Goal: Task Accomplishment & Management: Use online tool/utility

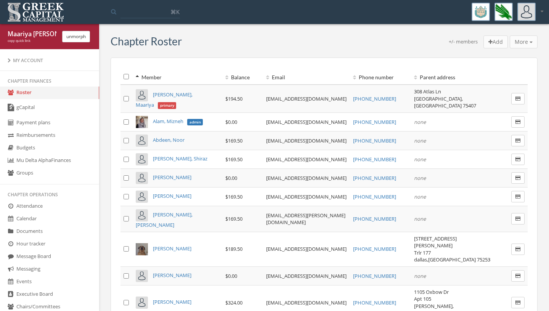
click at [176, 50] on div "Chapter Roster +/- members Add More Add transaction to selected Email members E…" at bounding box center [324, 42] width 427 height 15
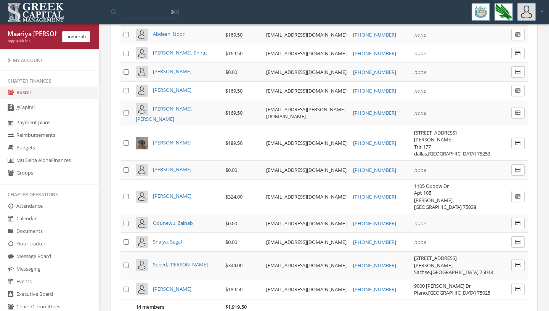
scroll to position [110, 0]
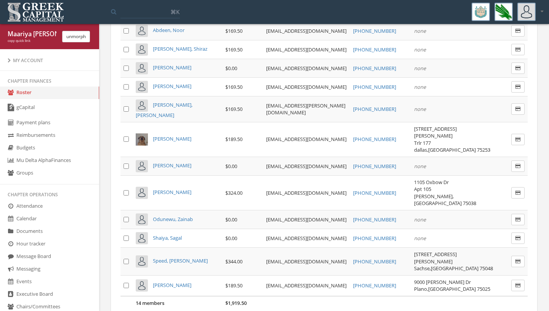
click at [108, 210] on div "Chapter Roster +/- members Add More Add transaction to selected Email members E…" at bounding box center [324, 143] width 438 height 434
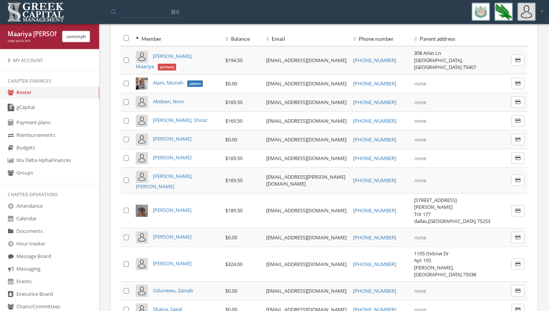
scroll to position [37, 0]
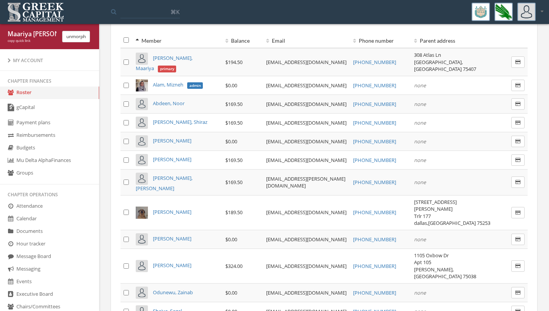
click at [175, 119] on span "[PERSON_NAME], Shiraz" at bounding box center [180, 122] width 55 height 7
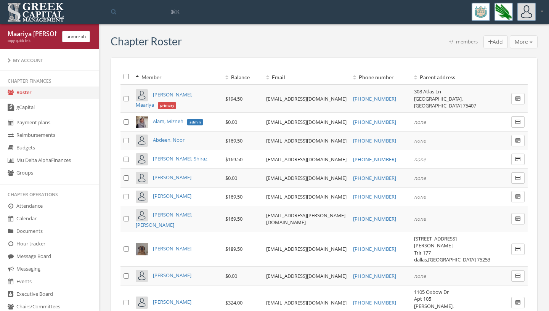
click at [115, 262] on div "Member Balance Email Phone number Parent address 14 members $1,919.50 [PERSON_N…" at bounding box center [324, 247] width 427 height 379
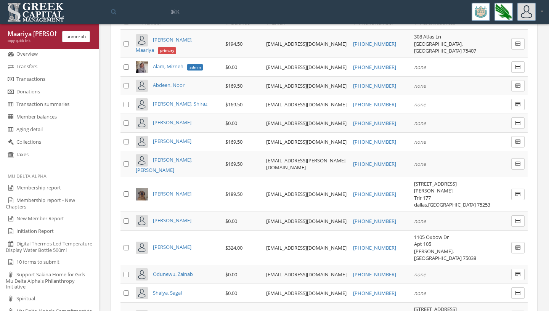
scroll to position [337, 0]
click at [61, 194] on link "Membership report" at bounding box center [49, 187] width 99 height 13
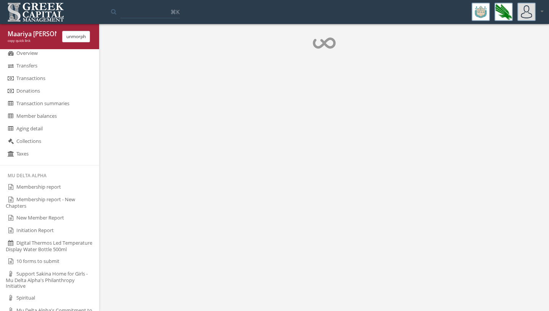
scroll to position [337, 0]
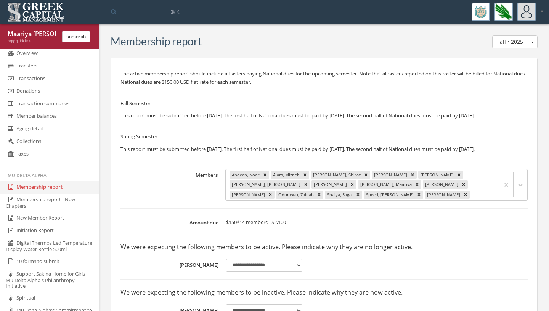
click at [159, 197] on label "Members" at bounding box center [170, 185] width 101 height 32
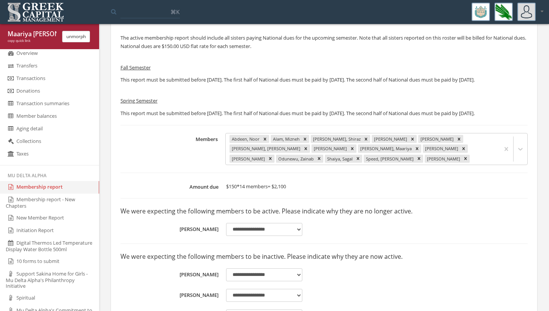
scroll to position [37, 0]
click at [264, 140] on icon "Remove Abdeen, Noor" at bounding box center [264, 138] width 3 height 3
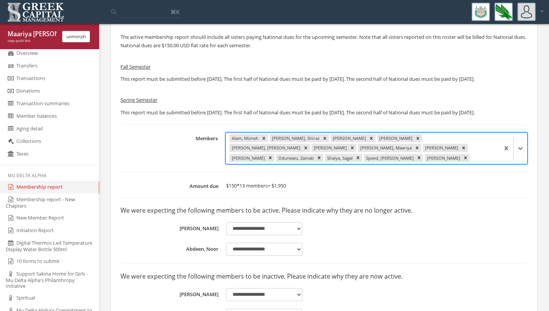
click at [264, 140] on icon "Remove Alam, Mizneh" at bounding box center [263, 138] width 3 height 3
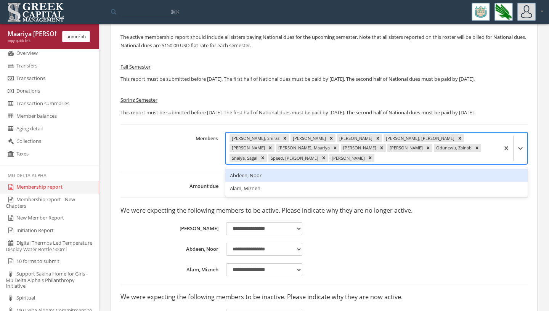
click at [264, 143] on div "[PERSON_NAME], Shiraz" at bounding box center [255, 138] width 51 height 8
click at [282, 141] on icon "Remove Boudhane, Shiraz" at bounding box center [284, 138] width 5 height 5
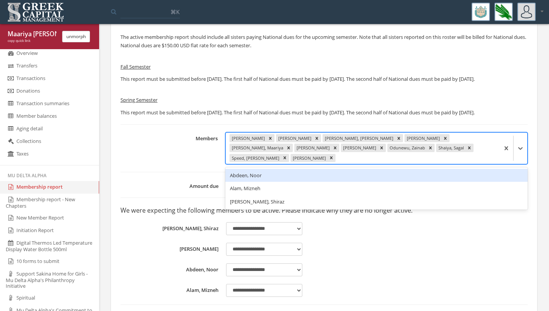
click at [270, 140] on icon "Remove Debessay, Sarah" at bounding box center [270, 138] width 3 height 3
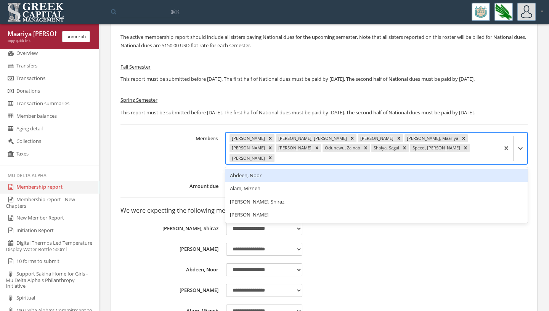
click at [276, 143] on div "[PERSON_NAME], [PERSON_NAME]" at bounding box center [312, 138] width 72 height 8
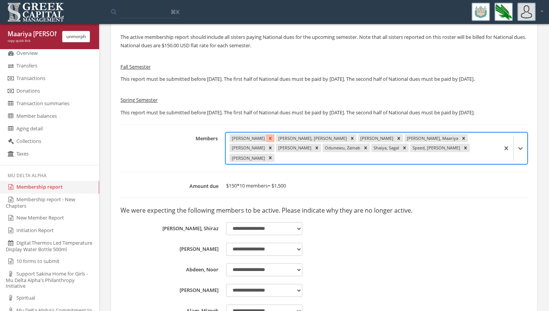
click at [268, 141] on icon "Remove Elder, Tanya" at bounding box center [270, 138] width 5 height 5
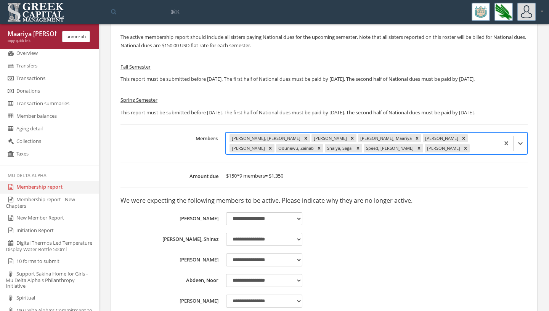
click at [303, 141] on icon "Remove Farrukh, Lyba" at bounding box center [305, 138] width 5 height 5
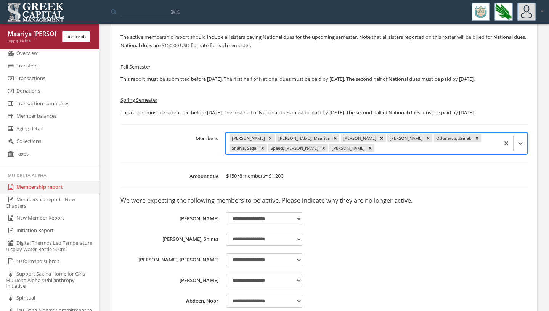
click at [262, 143] on div "[PERSON_NAME]" at bounding box center [248, 138] width 37 height 8
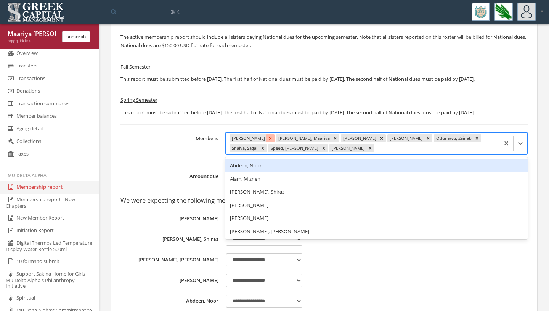
click at [268, 141] on icon "Remove Ibarra, Vanessa" at bounding box center [270, 138] width 5 height 5
click at [287, 140] on icon "Remove Iffath, Maariya" at bounding box center [288, 138] width 3 height 3
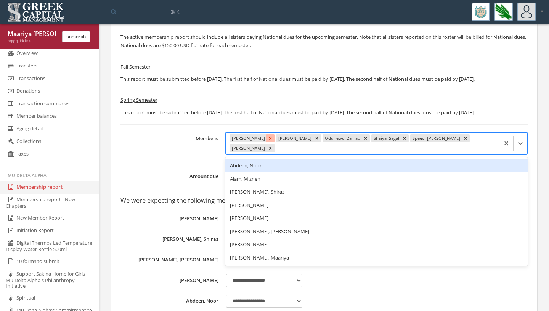
click at [269, 140] on icon "Remove Khan, Sara" at bounding box center [270, 138] width 3 height 3
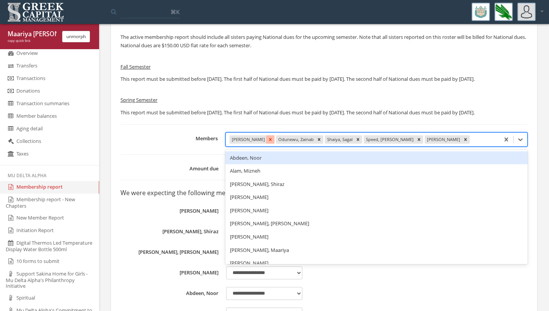
click at [268, 142] on icon "Remove Mirza, Zeenat" at bounding box center [270, 139] width 5 height 5
click at [270, 142] on icon "Remove Odunewu, Zainab" at bounding box center [272, 139] width 5 height 5
click at [262, 142] on icon "Remove Shaiya, Sagal" at bounding box center [262, 139] width 5 height 5
click at [282, 142] on icon "Remove Speed, Favyn" at bounding box center [284, 139] width 5 height 5
click at [268, 142] on icon "Remove Zaki, Rida" at bounding box center [270, 139] width 5 height 5
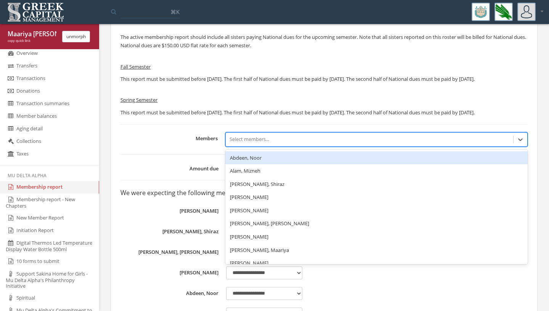
click at [166, 165] on div "**********" at bounding box center [323, 302] width 407 height 340
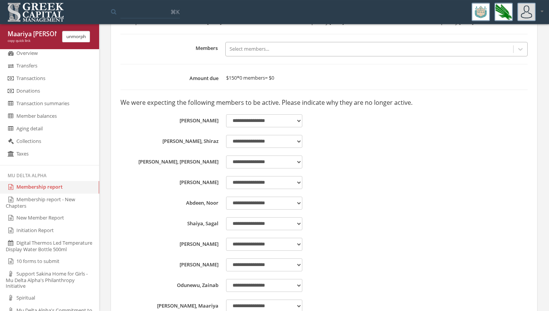
scroll to position [128, 0]
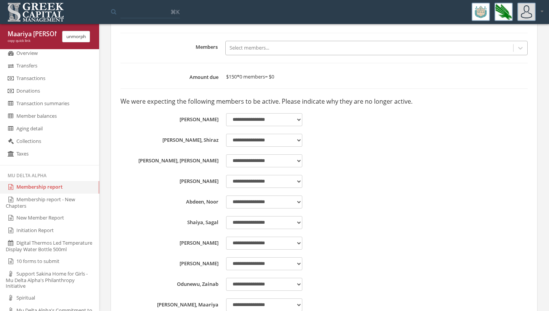
click at [72, 39] on button "unmorph" at bounding box center [76, 36] width 28 height 11
